Goal: Task Accomplishment & Management: Manage account settings

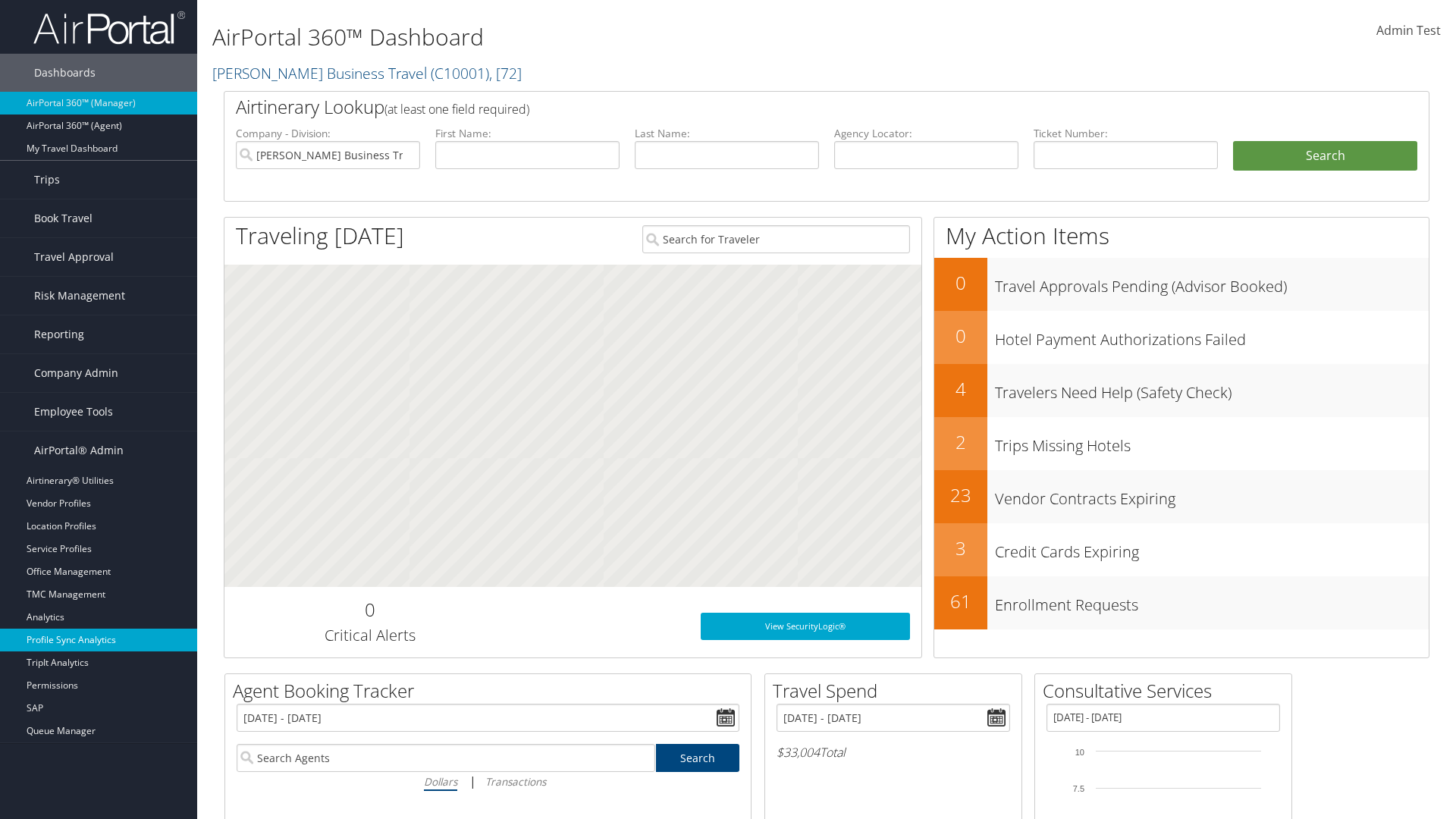
click at [99, 640] on link "Profile Sync Analytics" at bounding box center [99, 639] width 197 height 23
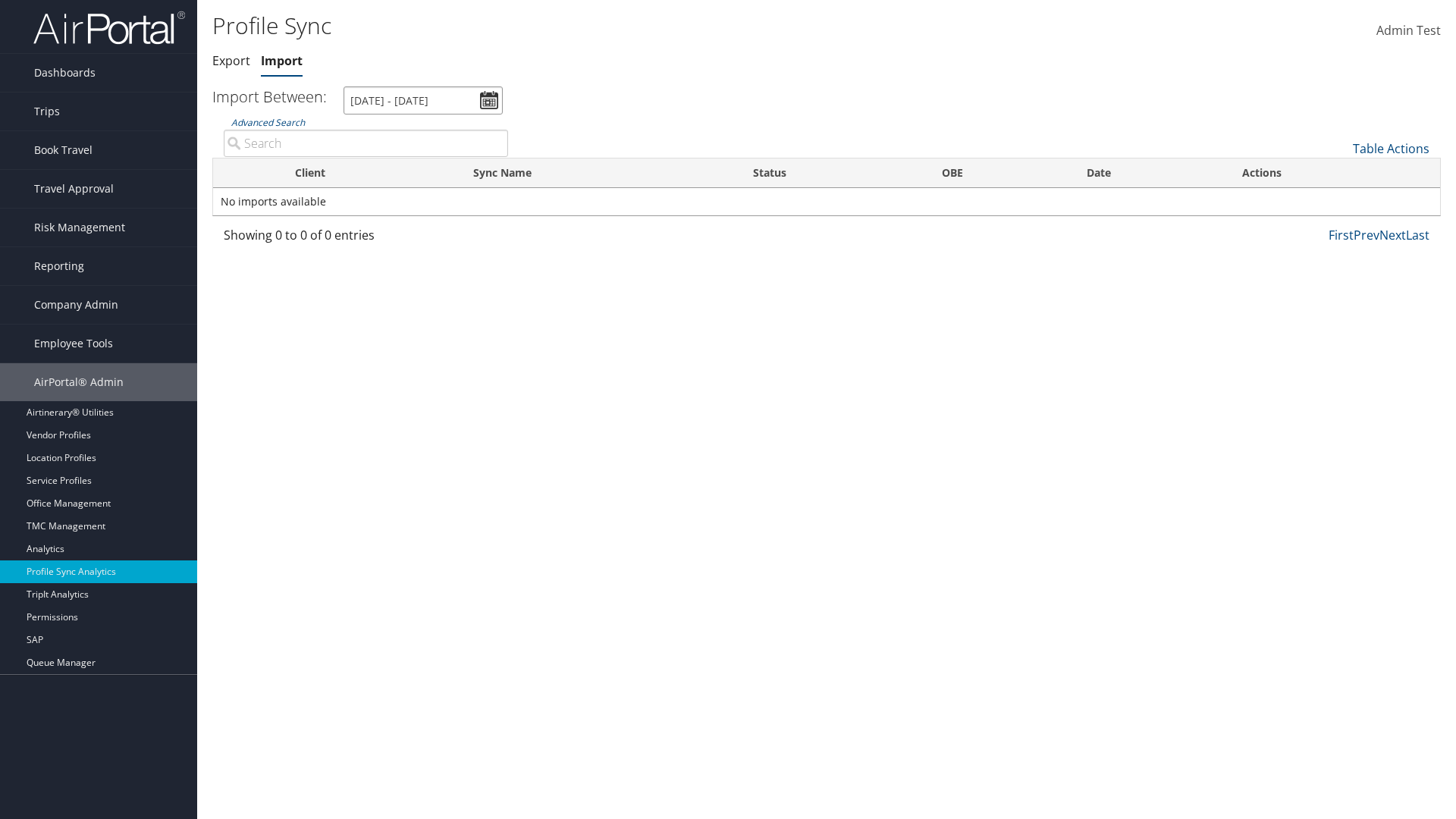
click at [423, 100] on input "[DATE] - [DATE]" at bounding box center [422, 101] width 159 height 28
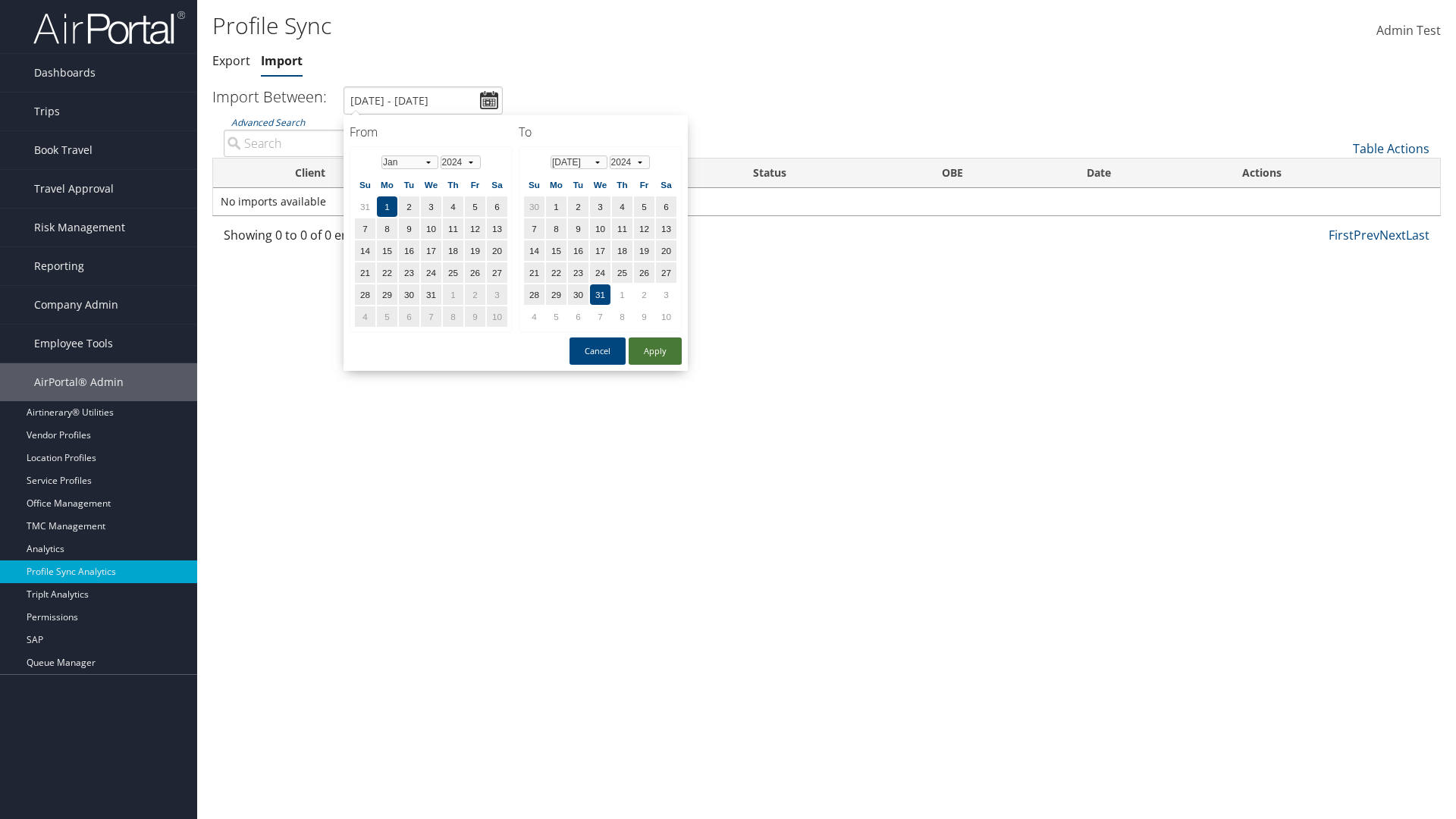
click at [655, 350] on button "Apply" at bounding box center [655, 351] width 53 height 28
type input "1/1/2024 - 7/31/2024"
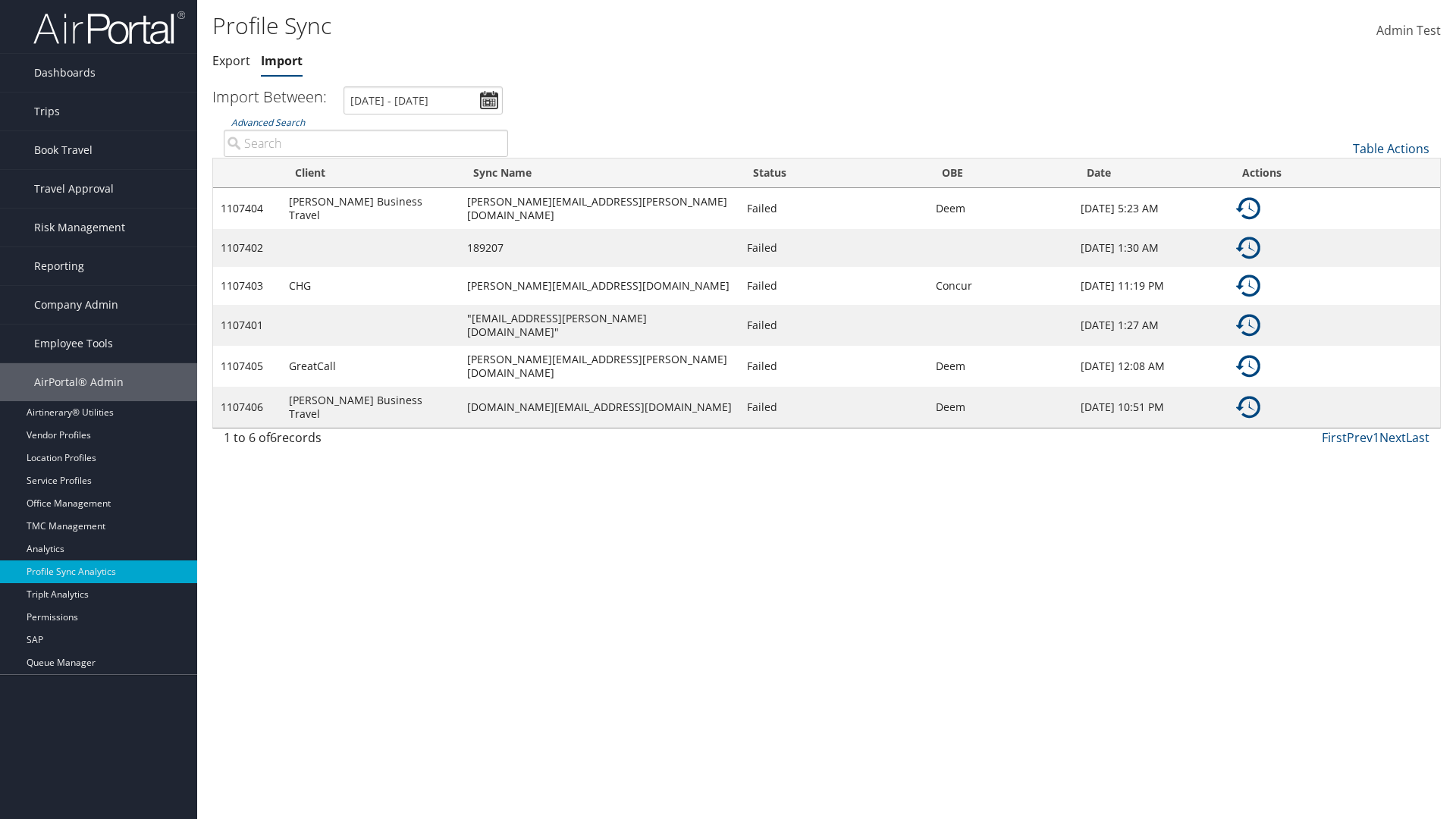
click at [1248, 206] on img at bounding box center [1248, 208] width 25 height 25
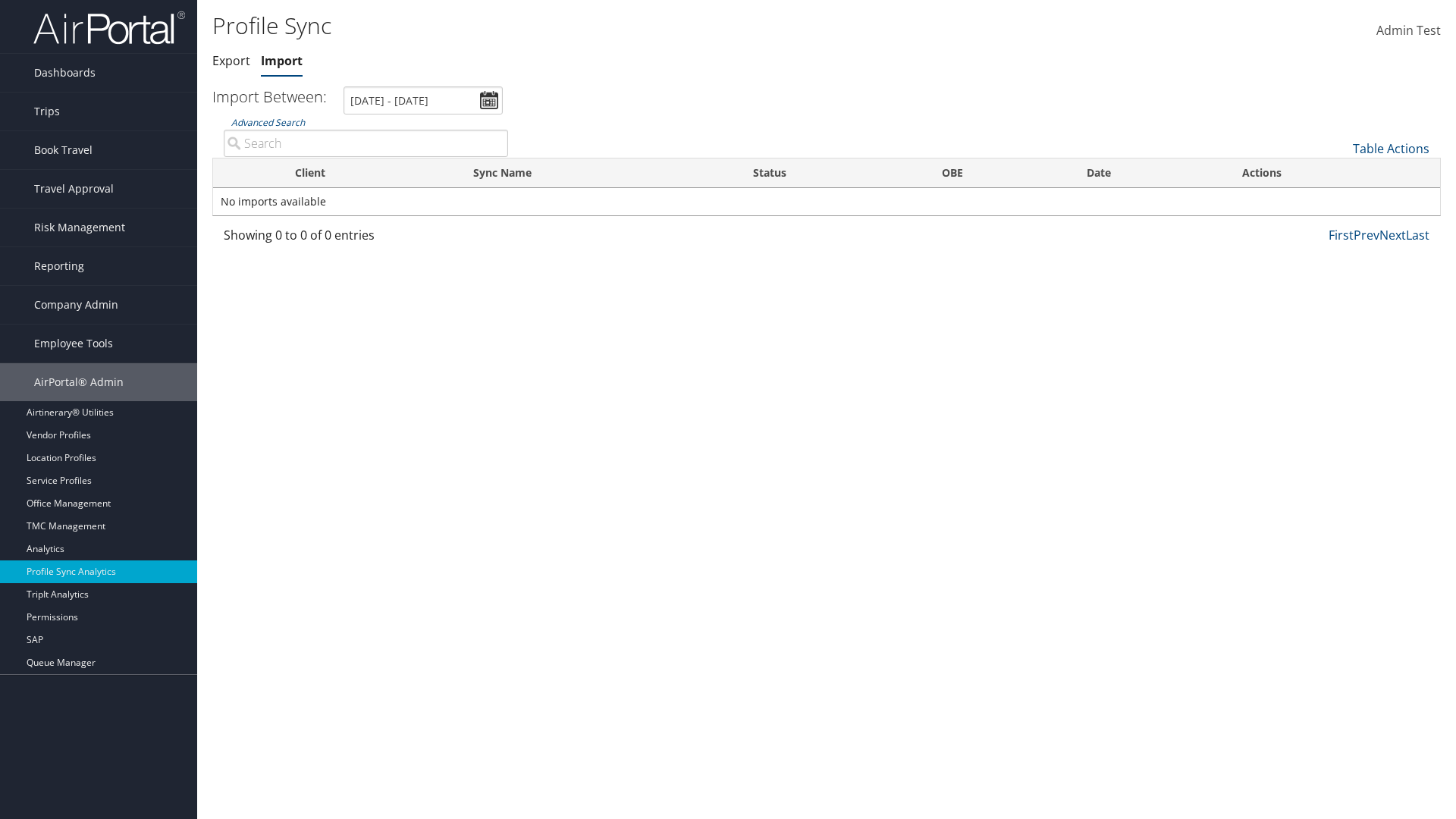
click at [1391, 148] on link "Table Actions" at bounding box center [1391, 148] width 77 height 17
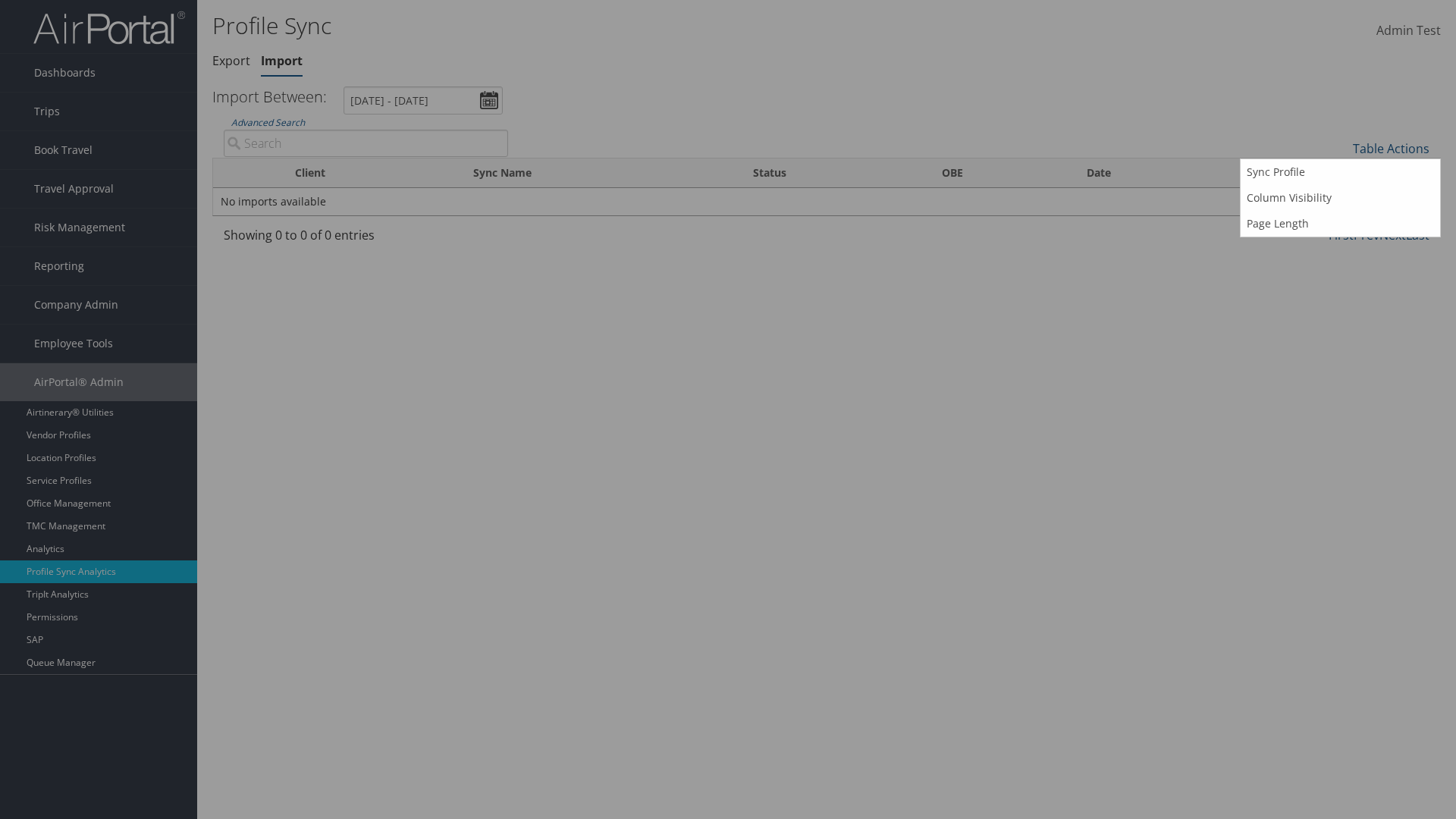
click at [876, 136] on input "User" at bounding box center [876, 137] width 569 height 28
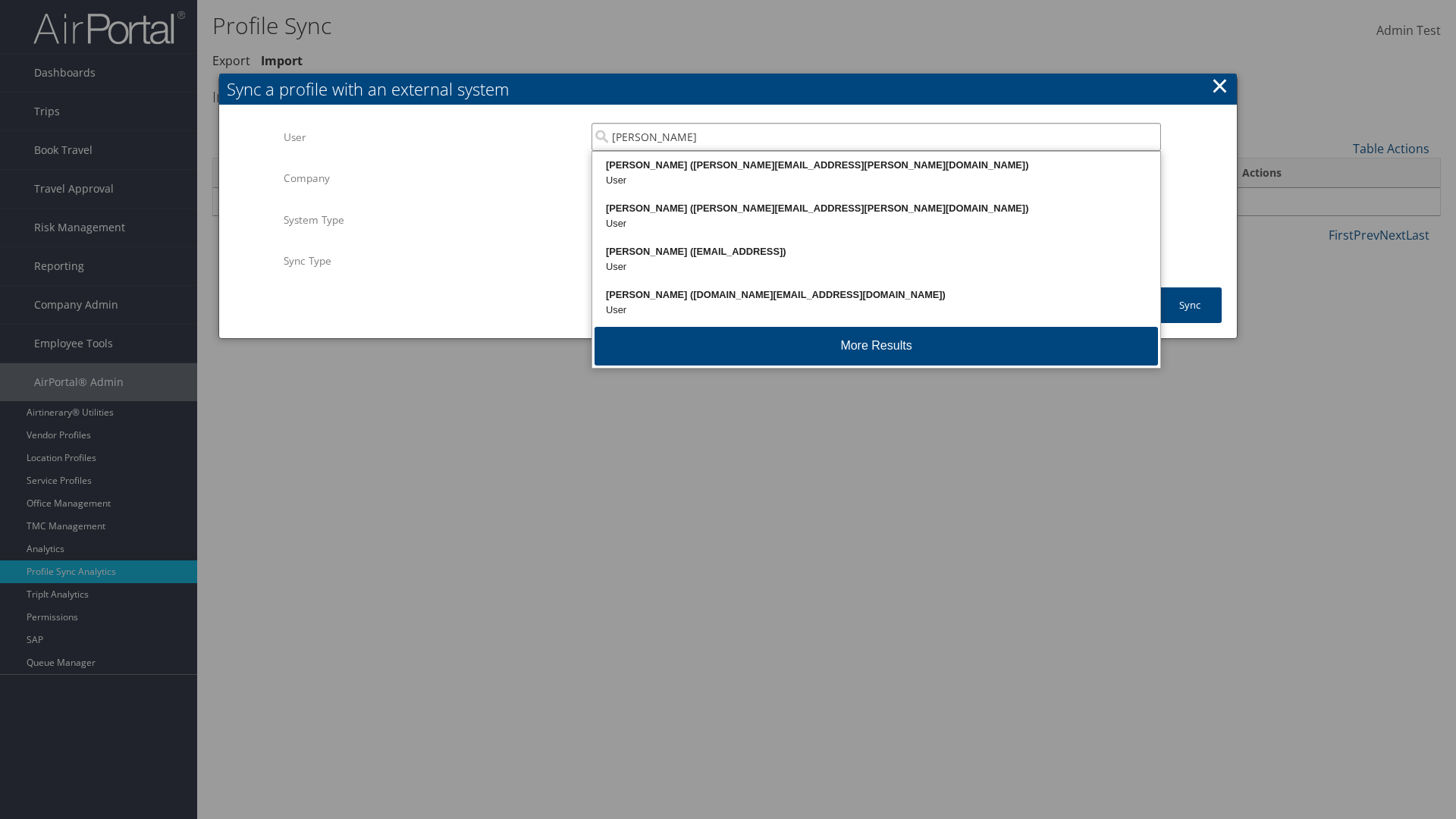
click at [876, 166] on div "Kyle Casazza (kyle.casazza@cbtravel.com)" at bounding box center [876, 165] width 563 height 15
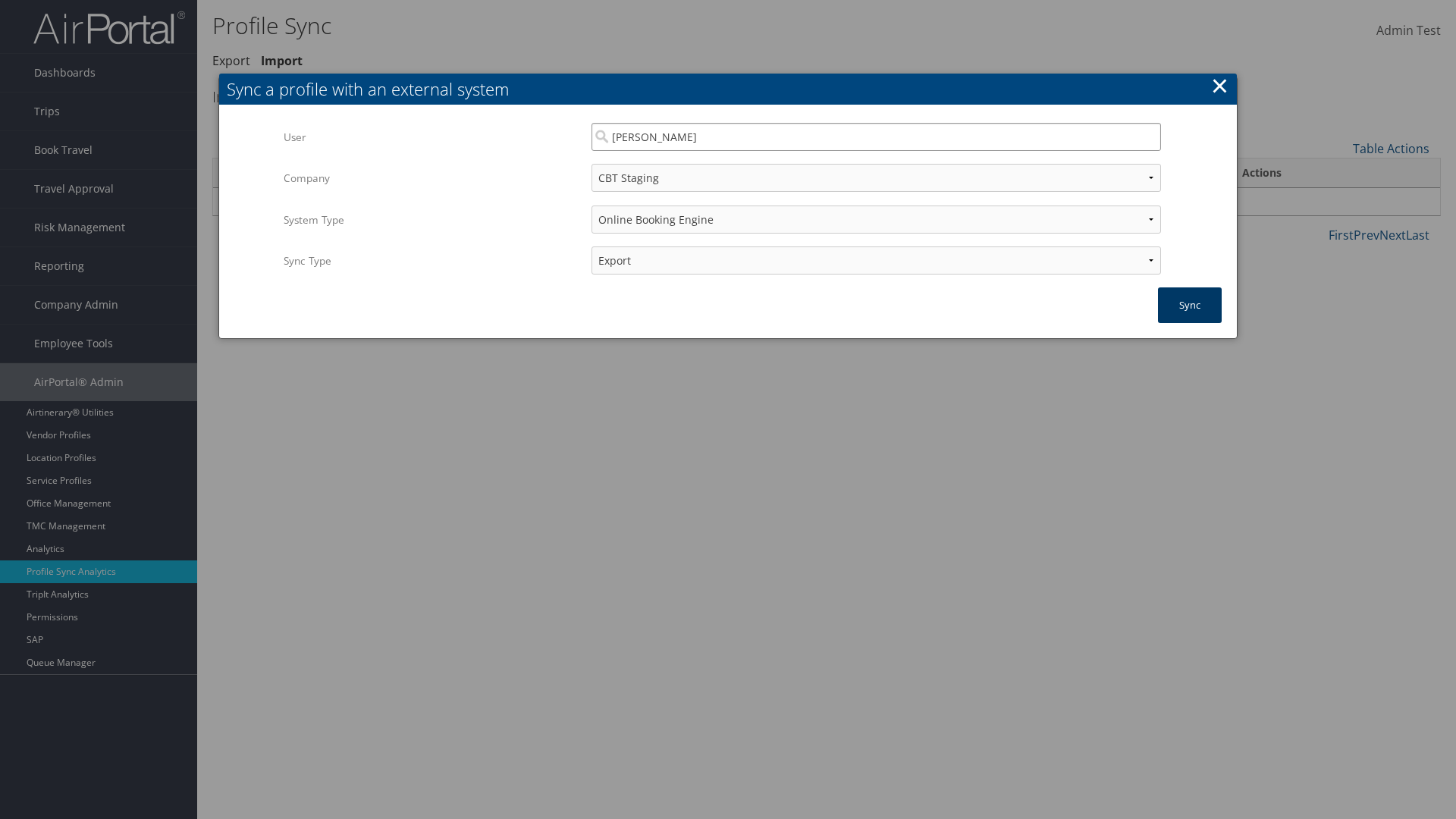
type input "Kyle Casazza"
click at [1190, 305] on button "Sync" at bounding box center [1190, 305] width 64 height 36
click at [231, 61] on link "Export" at bounding box center [231, 60] width 37 height 17
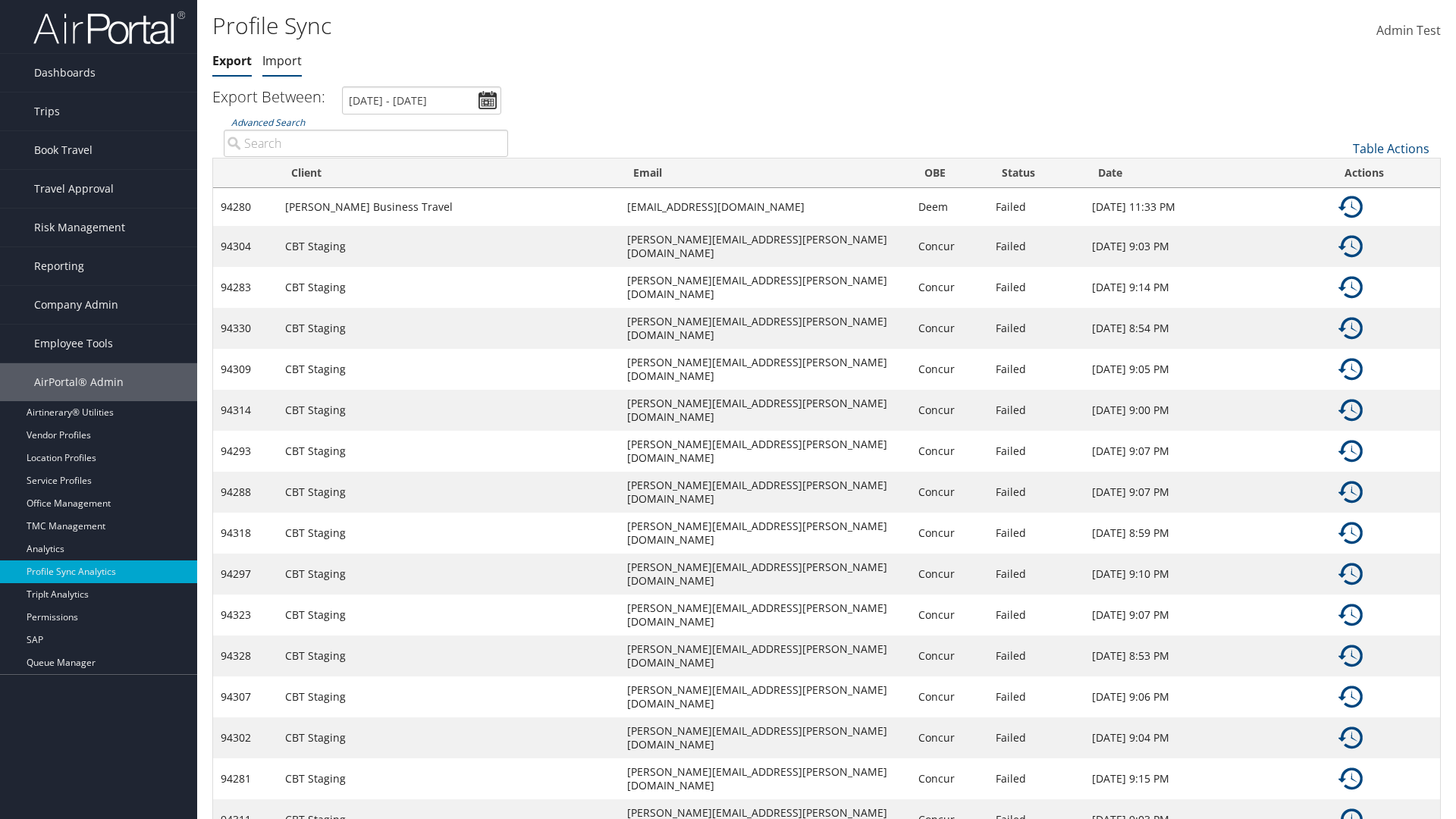
click at [282, 61] on link "Import" at bounding box center [282, 60] width 39 height 17
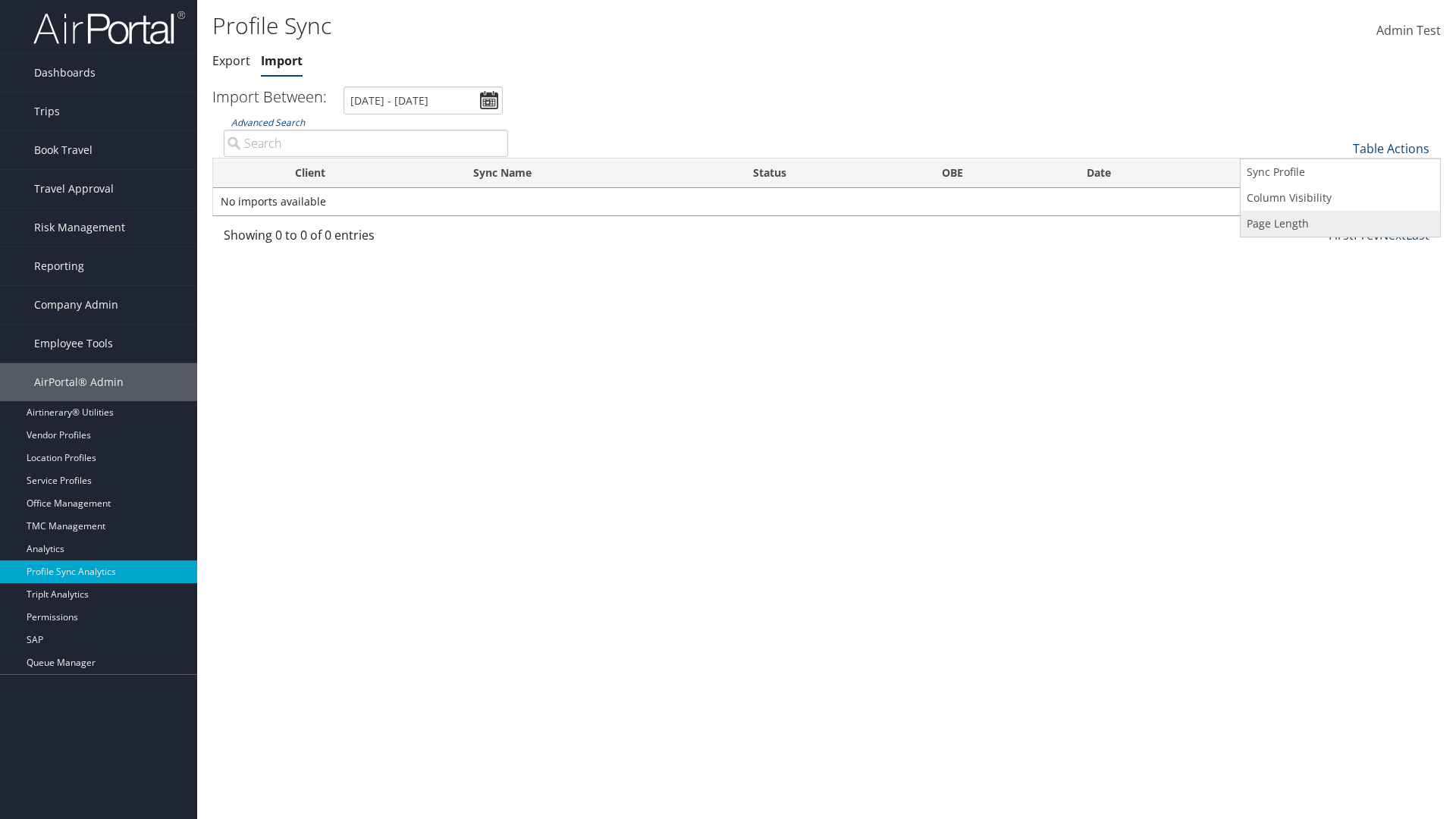
click at [1340, 223] on link "Page Length" at bounding box center [1341, 224] width 199 height 26
click at [1340, 198] on link "25" at bounding box center [1341, 199] width 199 height 26
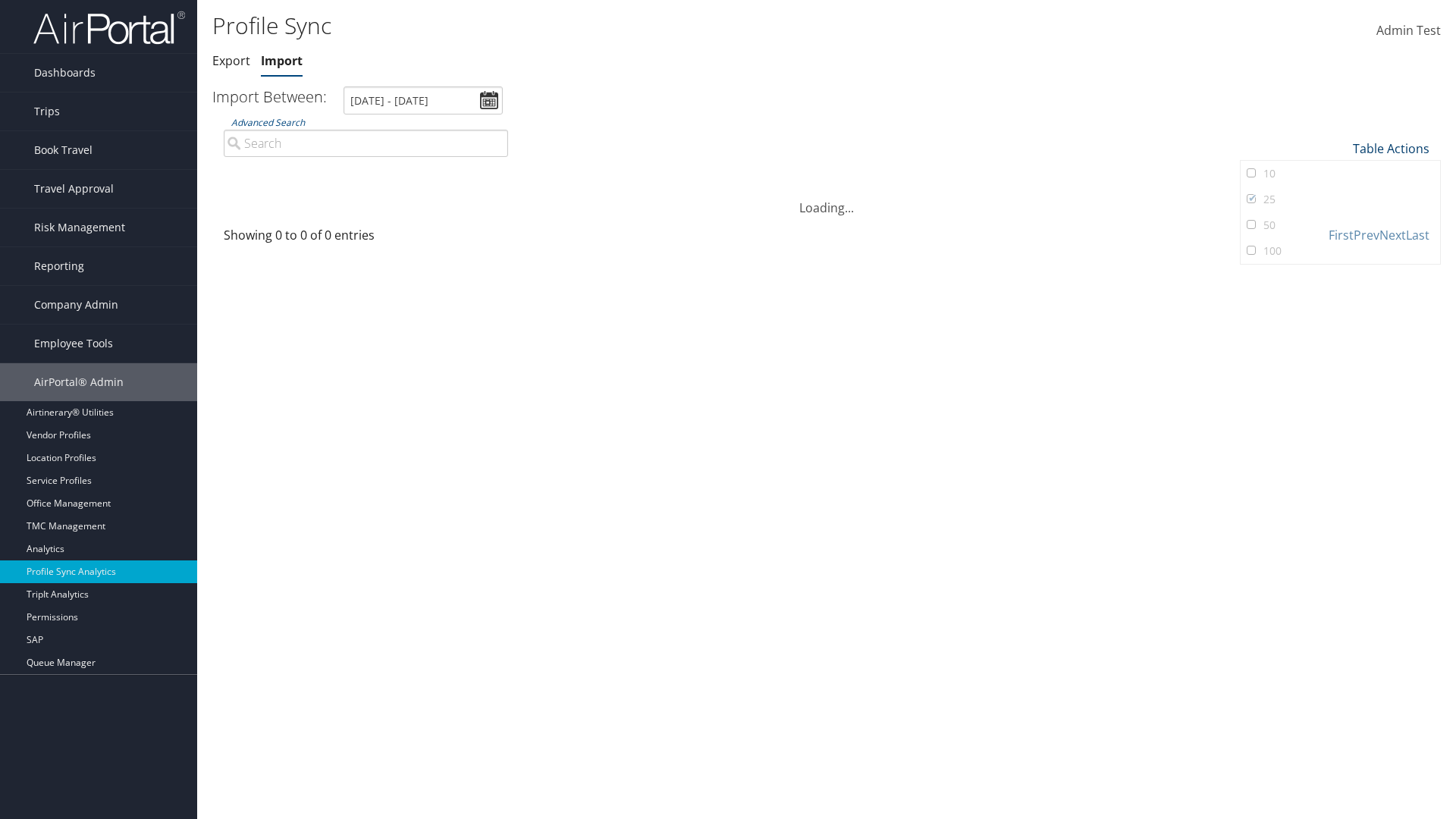
click at [1391, 148] on link "Table Actions" at bounding box center [1391, 148] width 77 height 17
click at [1340, 223] on link "Page Length" at bounding box center [1341, 224] width 199 height 26
click at [1340, 225] on link "50" at bounding box center [1341, 225] width 199 height 26
click at [1391, 148] on link "Table Actions" at bounding box center [1391, 148] width 77 height 17
click at [1340, 223] on link "Page Length" at bounding box center [1341, 224] width 199 height 26
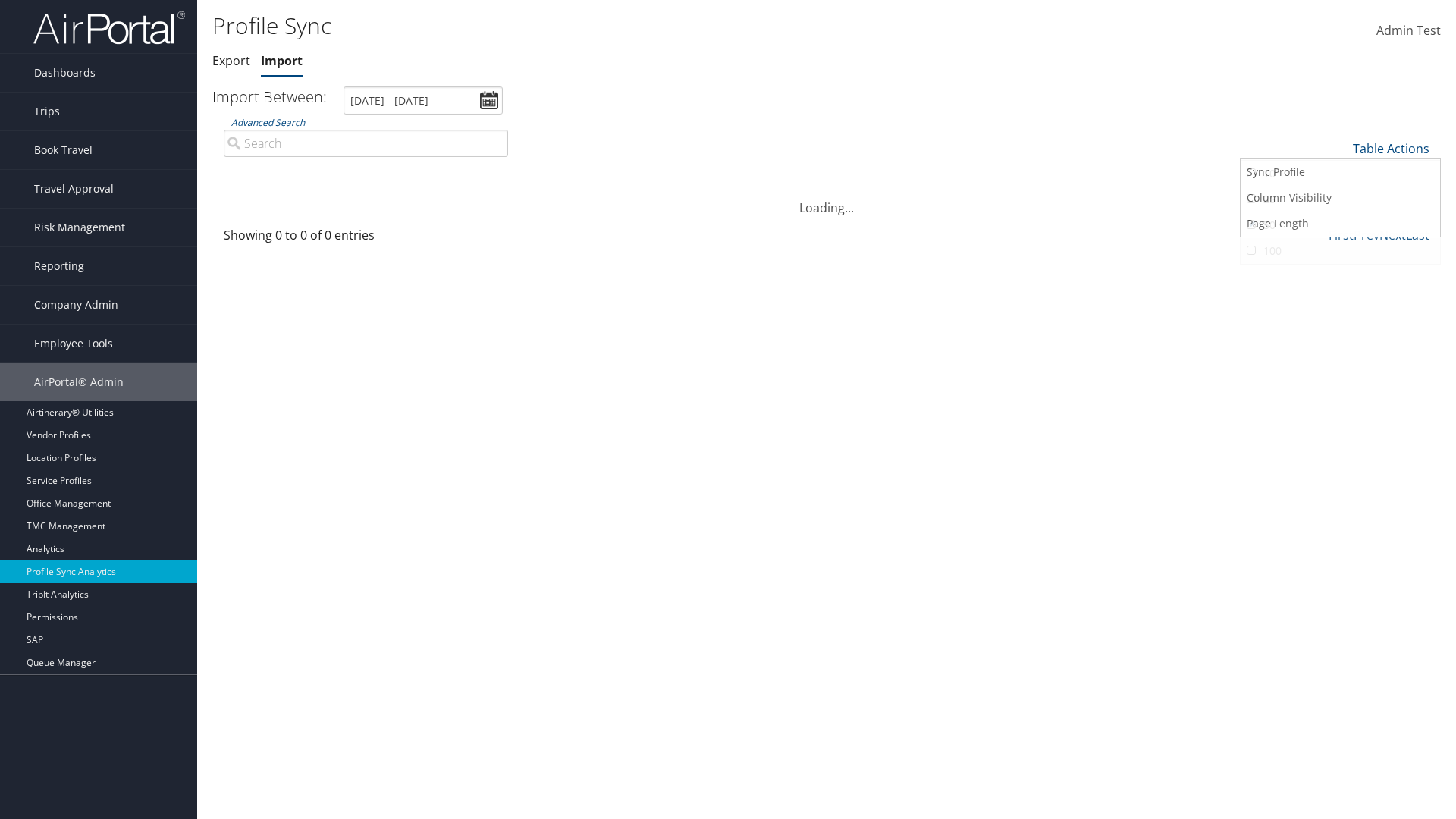
click at [1340, 251] on link "100" at bounding box center [1341, 251] width 199 height 26
click at [1391, 148] on link "Table Actions" at bounding box center [1391, 148] width 77 height 17
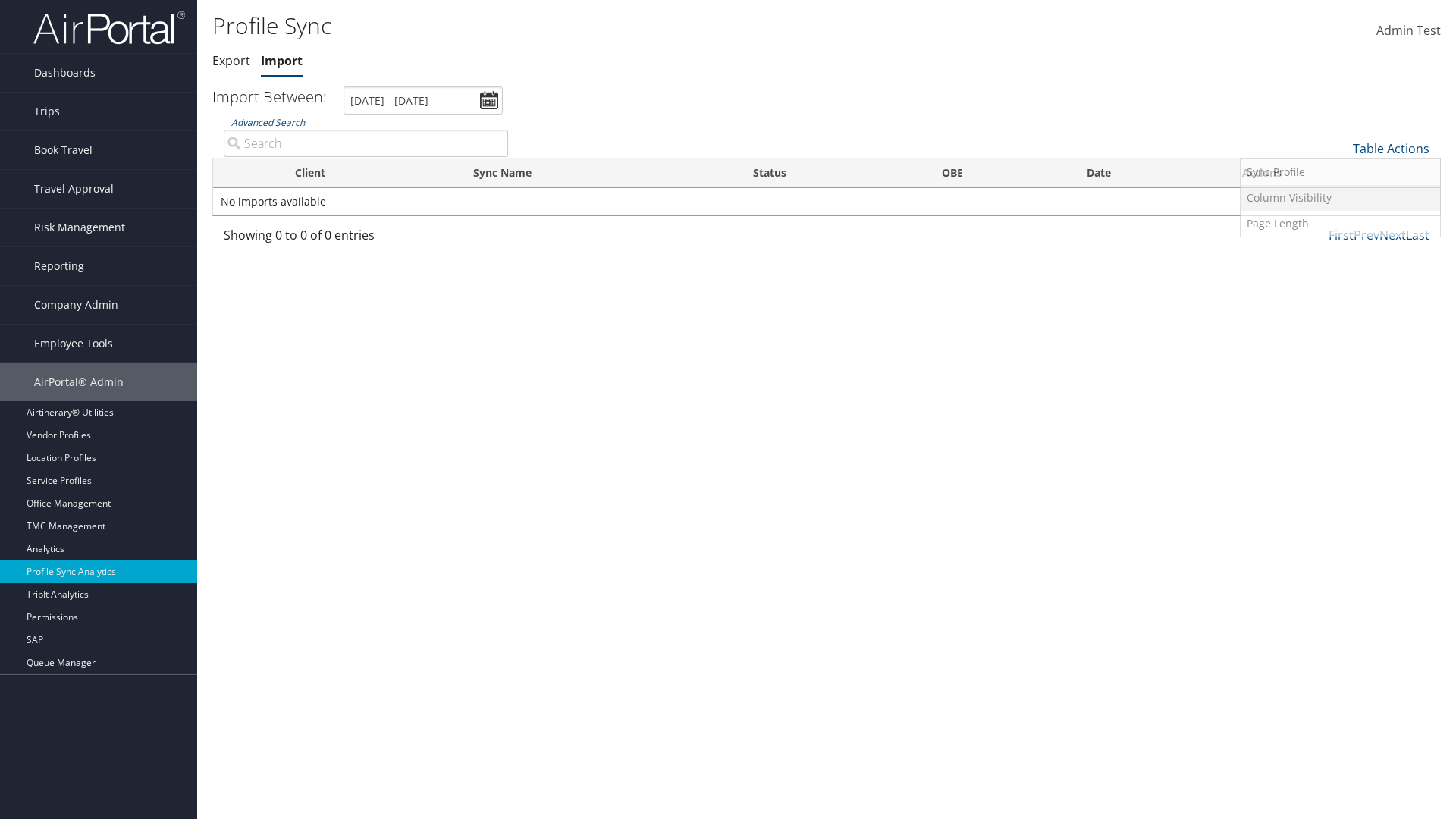
click at [1340, 197] on link "Column Visibility" at bounding box center [1341, 198] width 199 height 26
click at [1340, 198] on link "Client" at bounding box center [1341, 199] width 199 height 26
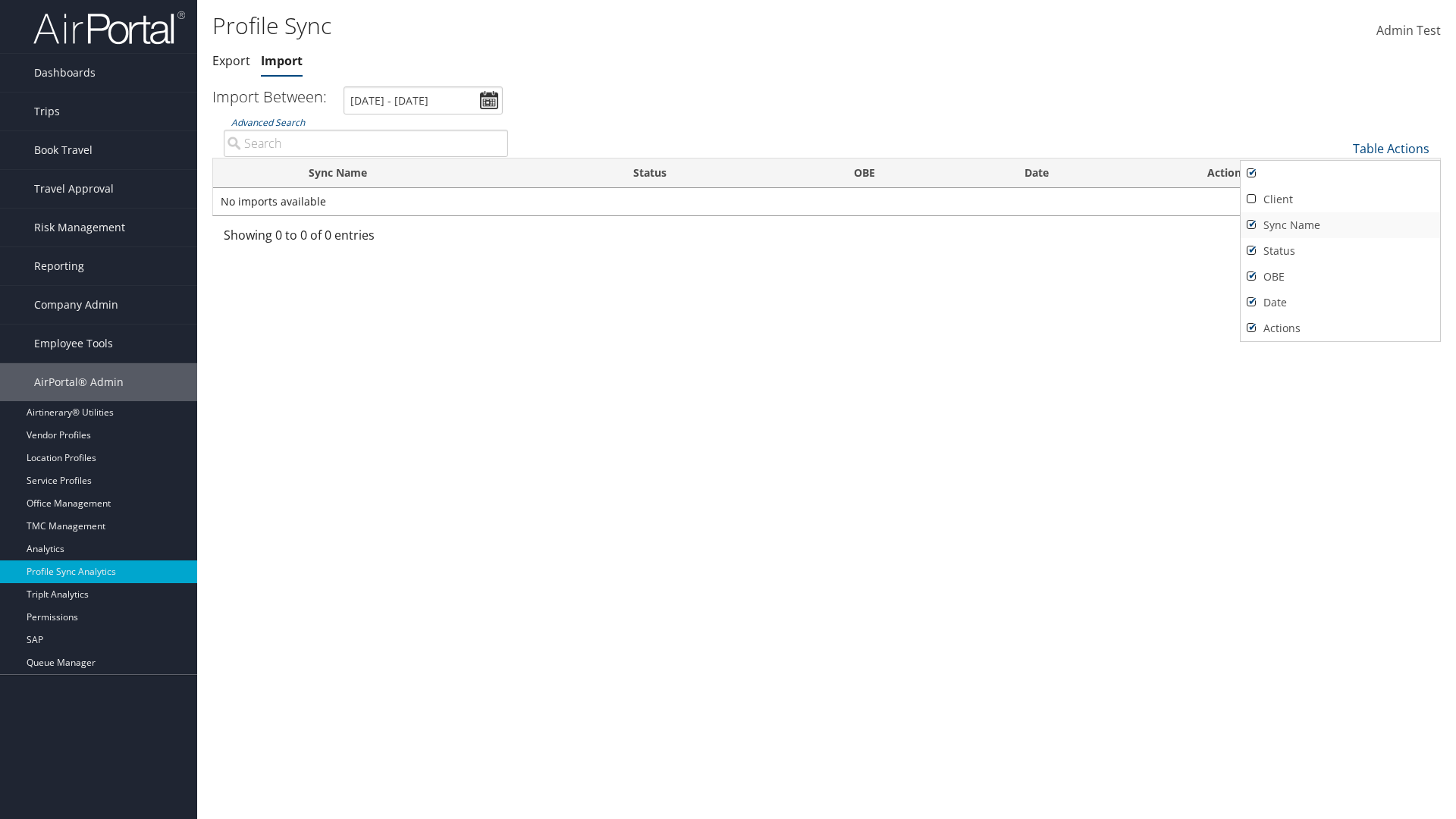
click at [1340, 225] on link "Sync Name" at bounding box center [1341, 225] width 199 height 26
click at [1340, 251] on link "Status" at bounding box center [1341, 251] width 199 height 26
click at [1340, 276] on link "OBE" at bounding box center [1341, 277] width 199 height 26
click at [1340, 302] on link "Date" at bounding box center [1341, 303] width 199 height 26
click at [1340, 328] on link "Actions" at bounding box center [1341, 329] width 199 height 26
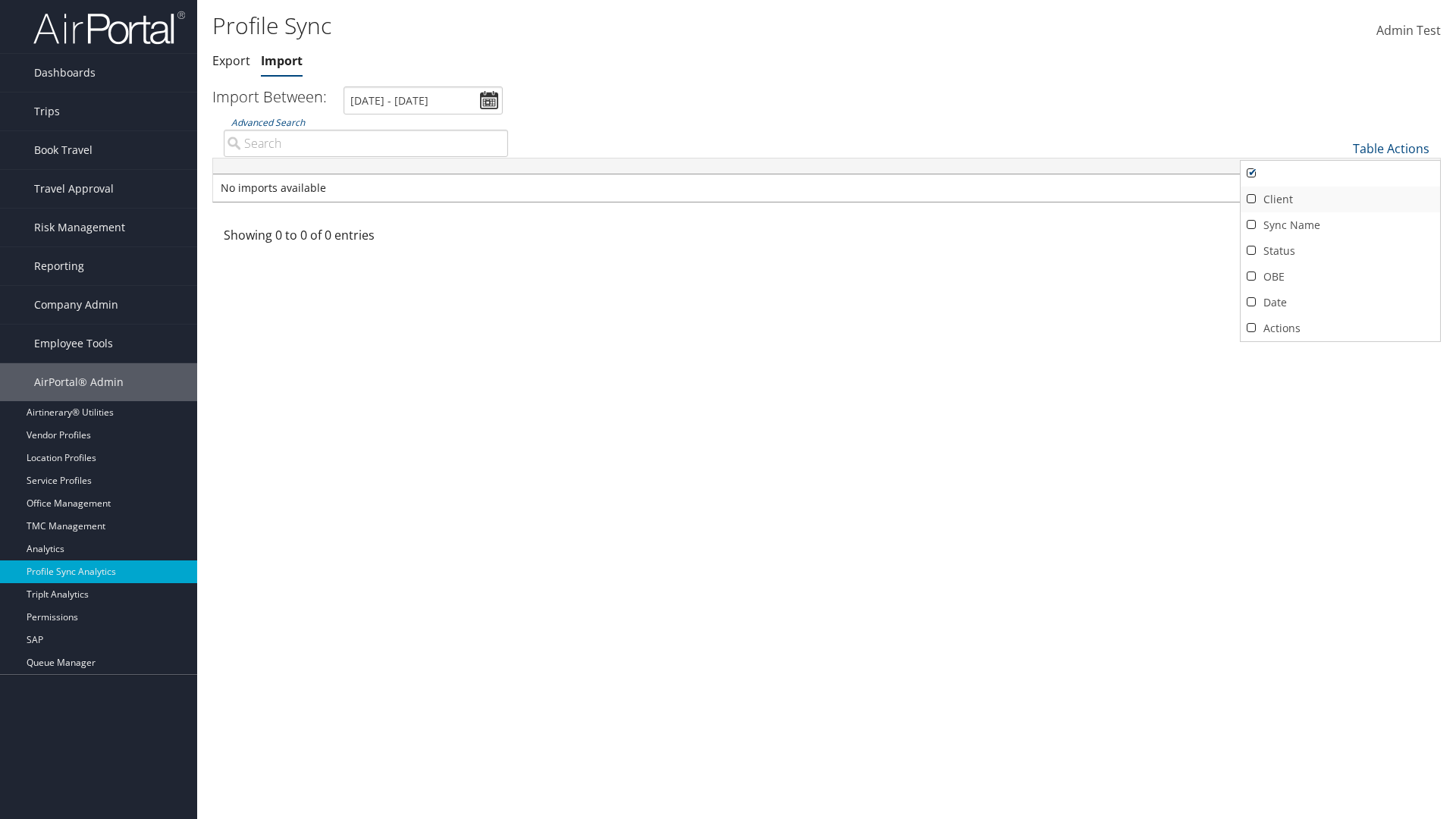
click at [1340, 198] on link "Client" at bounding box center [1341, 199] width 199 height 26
click at [1340, 225] on link "Sync Name" at bounding box center [1341, 225] width 199 height 26
click at [1340, 251] on link "Status" at bounding box center [1341, 251] width 199 height 26
